Goal: Information Seeking & Learning: Understand process/instructions

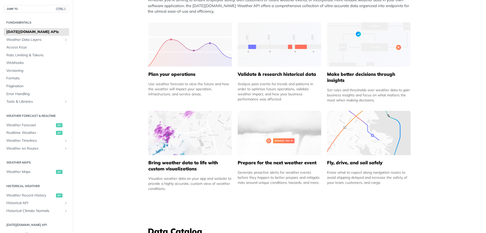
scroll to position [152, 0]
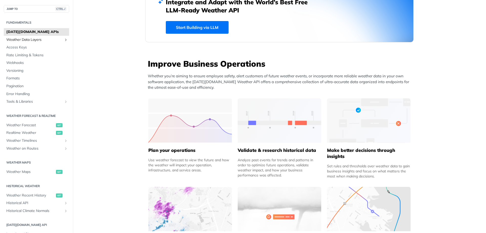
click at [24, 38] on span "Weather Data Layers" at bounding box center [34, 39] width 56 height 5
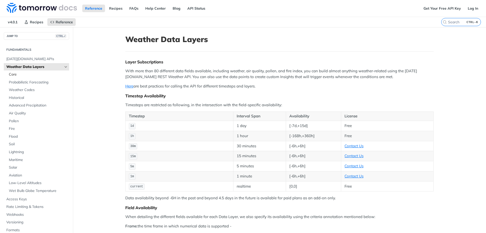
click at [21, 75] on span "Core" at bounding box center [38, 74] width 59 height 5
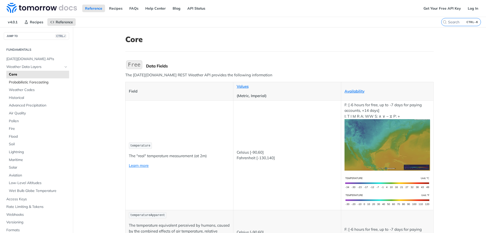
click at [40, 83] on span "Probabilistic Forecasting" at bounding box center [38, 82] width 59 height 5
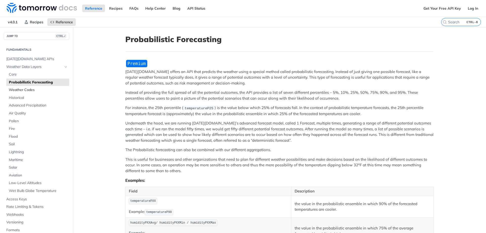
click at [35, 90] on span "Weather Codes" at bounding box center [38, 89] width 59 height 5
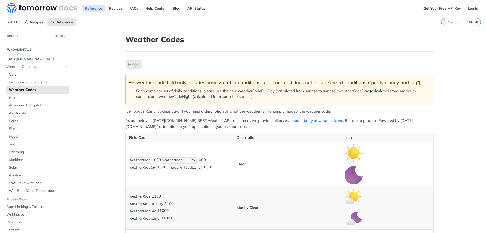
click at [22, 98] on span "Historical" at bounding box center [38, 97] width 59 height 5
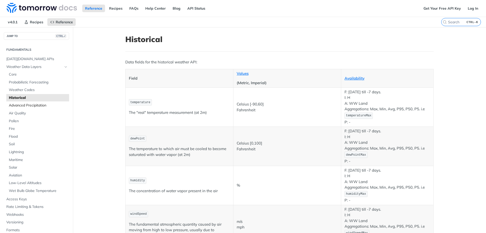
click at [21, 105] on span "Advanced Precipitation" at bounding box center [38, 105] width 59 height 5
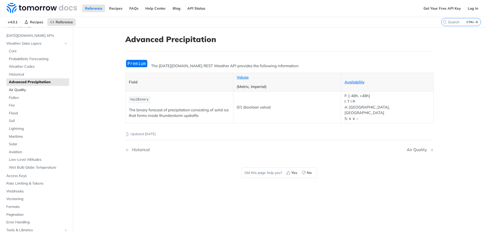
scroll to position [51, 0]
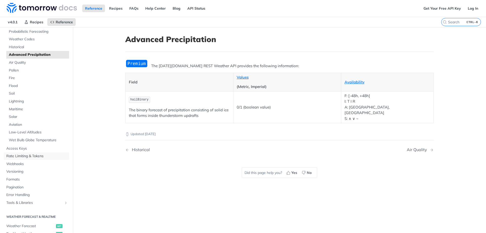
click at [31, 156] on span "Rate Limiting & Tokens" at bounding box center [37, 155] width 62 height 5
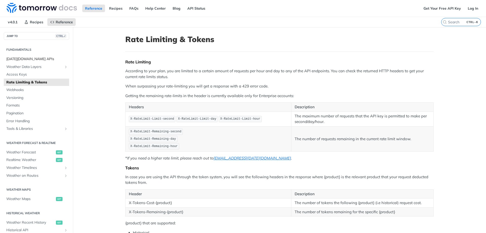
click at [15, 61] on span "[DATE][DOMAIN_NAME] APIs" at bounding box center [37, 58] width 62 height 5
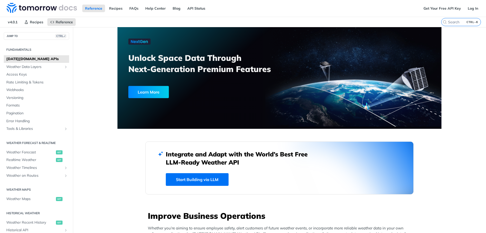
click at [200, 179] on link "Start Building via LLM" at bounding box center [197, 179] width 63 height 13
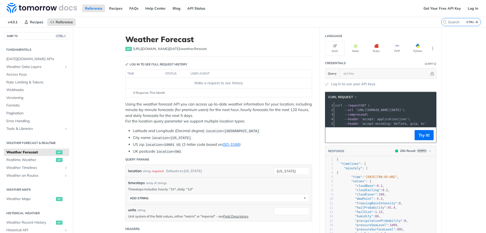
scroll to position [25, 0]
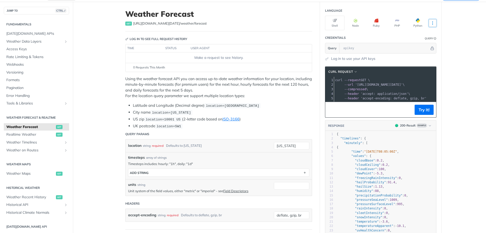
click at [430, 21] on icon "More ellipsis" at bounding box center [432, 23] width 5 height 5
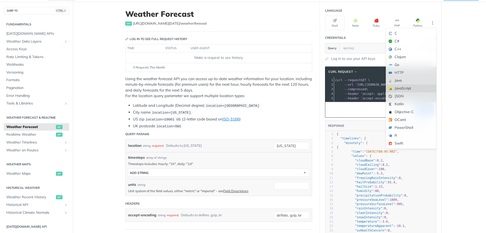
click at [404, 90] on div "JavaScript" at bounding box center [411, 88] width 50 height 8
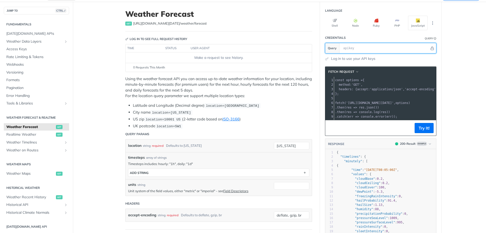
click at [361, 48] on input "text" at bounding box center [385, 48] width 89 height 10
click at [386, 59] on div "Log in to use your API keys" at bounding box center [380, 58] width 111 height 5
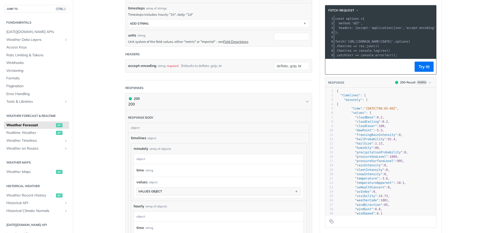
scroll to position [51, 0]
